Goal: Information Seeking & Learning: Learn about a topic

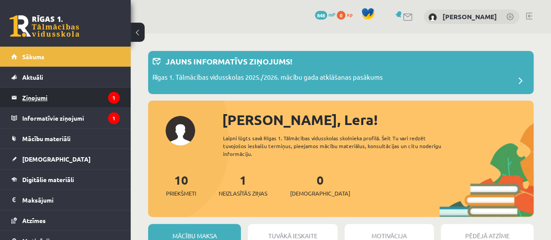
click at [85, 100] on legend "Ziņojumi 1" at bounding box center [71, 98] width 98 height 20
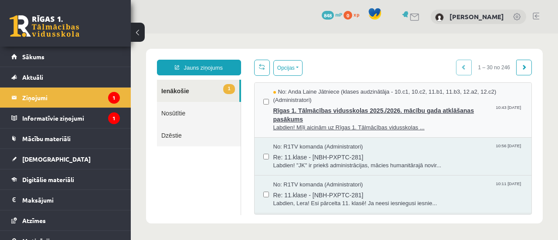
click at [355, 114] on span "Rīgas 1. Tālmācības vidusskolas 2025./2026. mācību gada atklāšanas pasākums" at bounding box center [398, 114] width 250 height 20
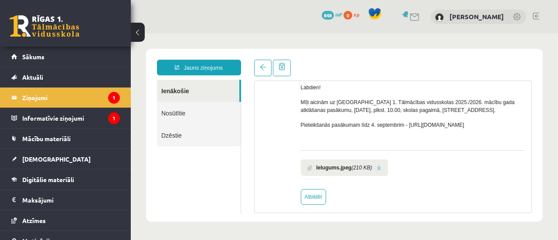
scroll to position [70, 0]
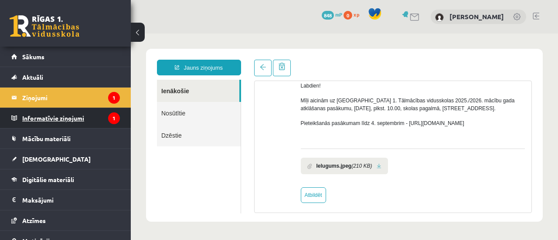
click at [55, 122] on legend "Informatīvie ziņojumi 1" at bounding box center [71, 118] width 98 height 20
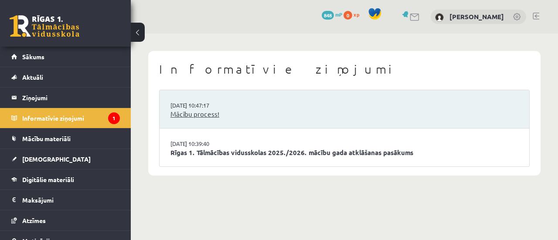
click at [212, 112] on link "Mācību process!" at bounding box center [344, 114] width 348 height 10
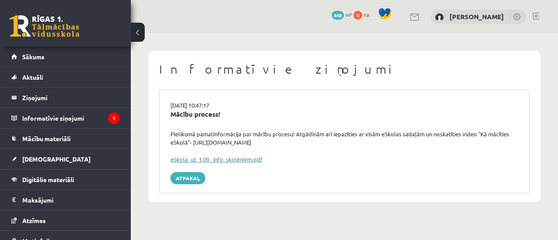
click at [246, 160] on link "eSkola_uz_1.09._info_skolēniem.pdf" at bounding box center [216, 159] width 92 height 7
click at [75, 118] on legend "Informatīvie ziņojumi 1" at bounding box center [71, 118] width 98 height 20
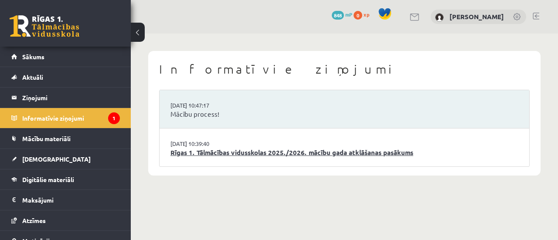
click at [287, 153] on link "Rīgas 1. Tālmācības vidusskolas 2025./2026. mācību gada atklāšanas pasākums" at bounding box center [344, 153] width 348 height 10
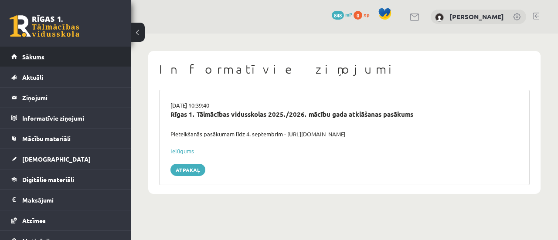
click at [66, 57] on link "Sākums" at bounding box center [65, 57] width 109 height 20
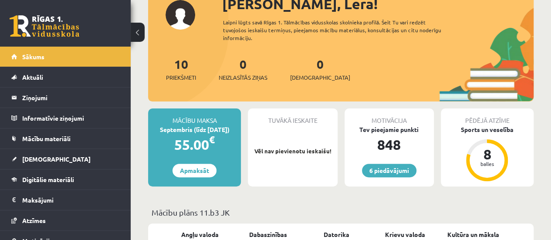
scroll to position [70, 0]
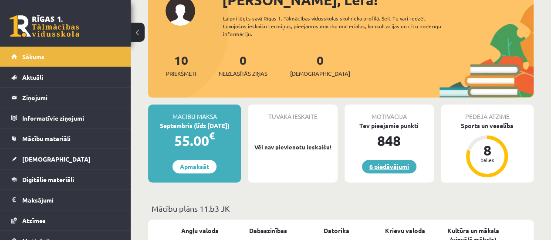
click at [397, 165] on link "6 piedāvājumi" at bounding box center [389, 167] width 54 height 14
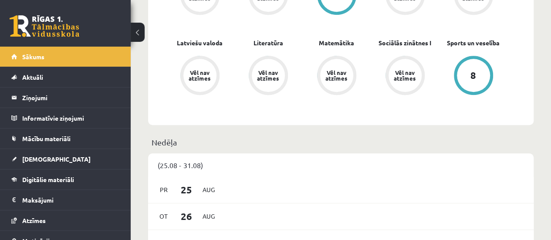
scroll to position [324, 0]
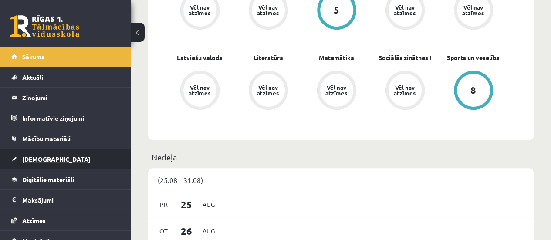
click at [78, 158] on link "[DEMOGRAPHIC_DATA]" at bounding box center [65, 159] width 109 height 20
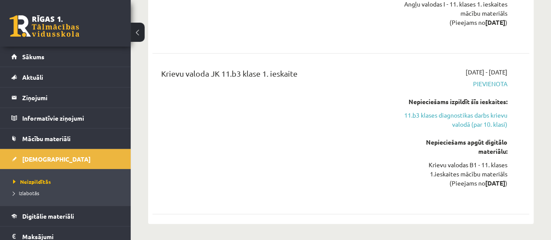
scroll to position [311, 0]
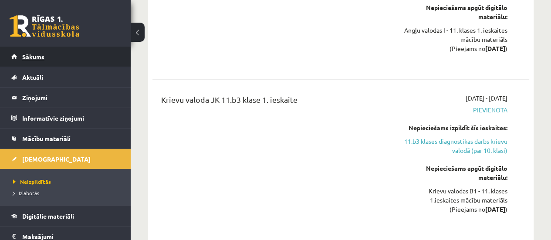
click at [64, 62] on link "Sākums" at bounding box center [65, 57] width 109 height 20
